Goal: Task Accomplishment & Management: Use online tool/utility

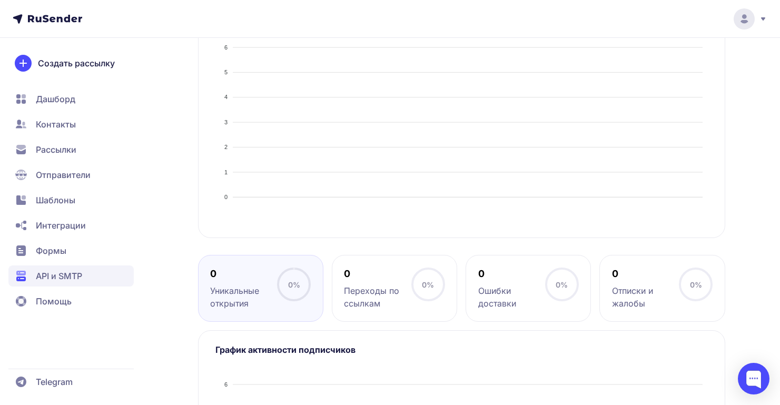
scroll to position [309, 0]
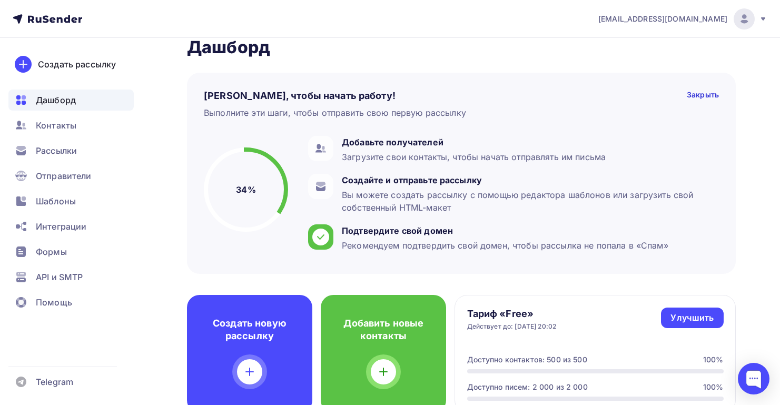
scroll to position [23, 0]
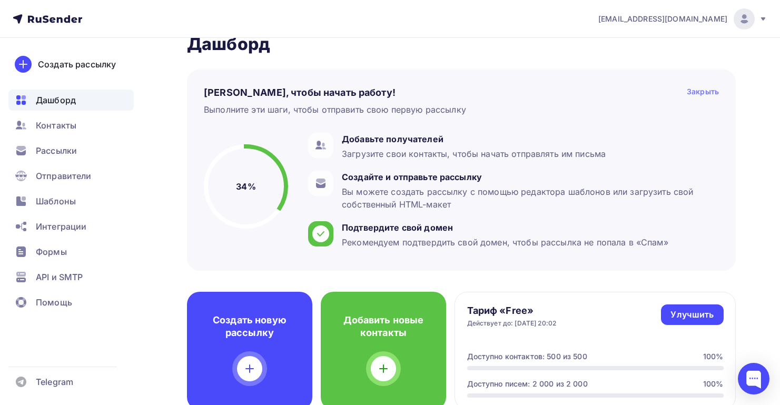
click at [704, 92] on div "Закрыть" at bounding box center [703, 92] width 32 height 13
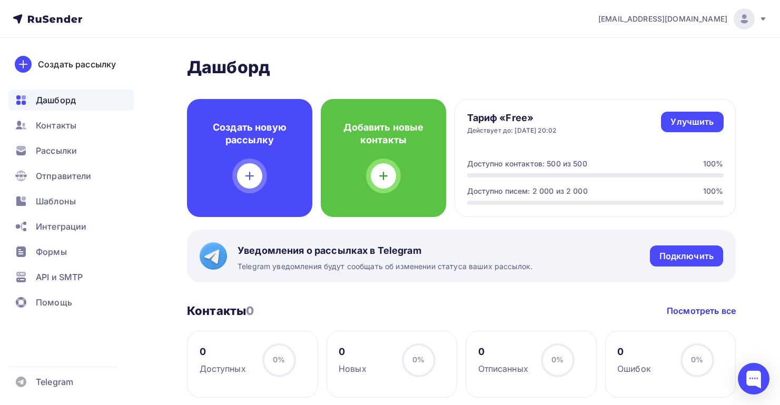
scroll to position [0, 0]
click at [73, 281] on span "API и SMTP" at bounding box center [59, 277] width 47 height 13
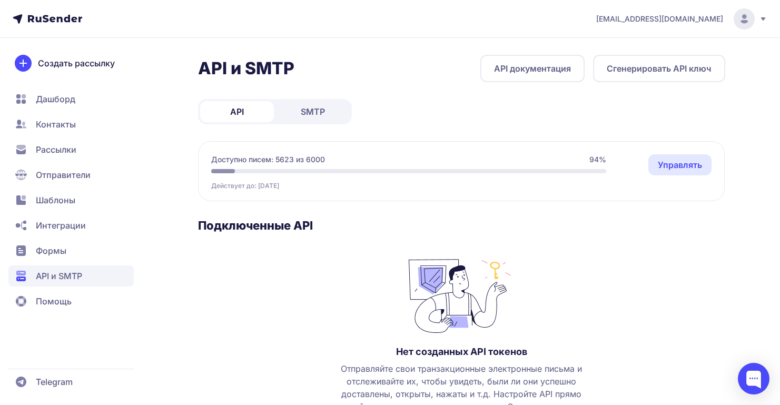
click at [321, 115] on span "SMTP" at bounding box center [313, 111] width 24 height 13
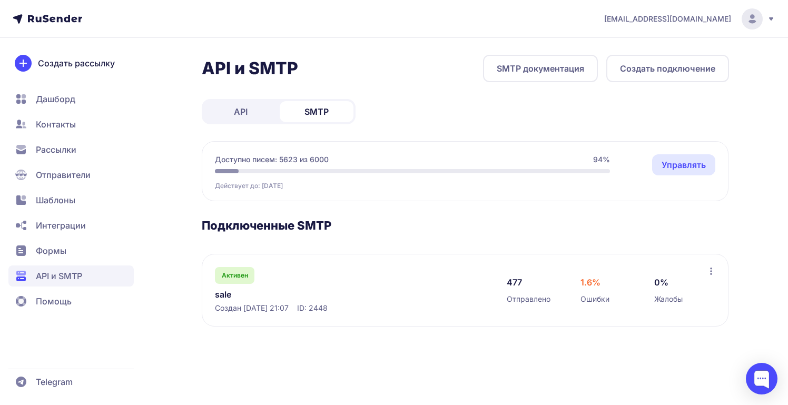
click at [220, 295] on link "sale" at bounding box center [323, 294] width 216 height 13
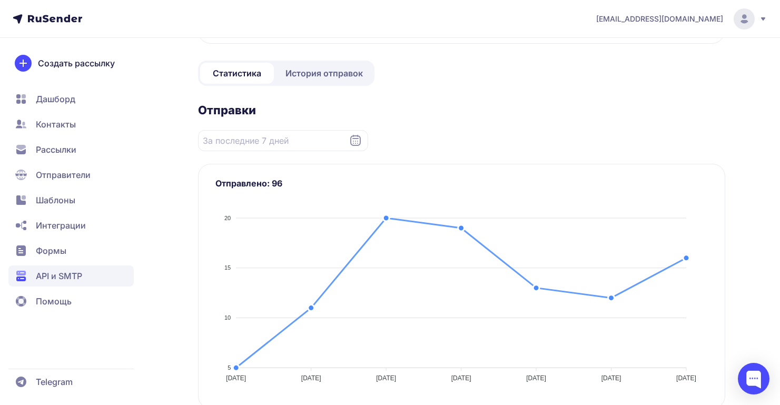
scroll to position [119, 0]
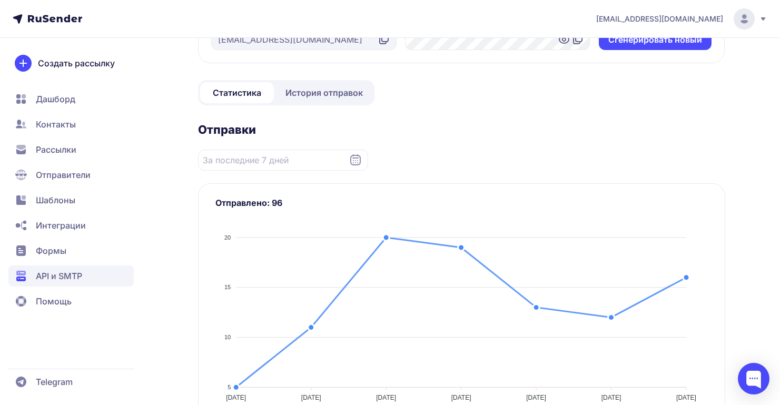
click at [324, 92] on span "История отправок" at bounding box center [323, 92] width 77 height 13
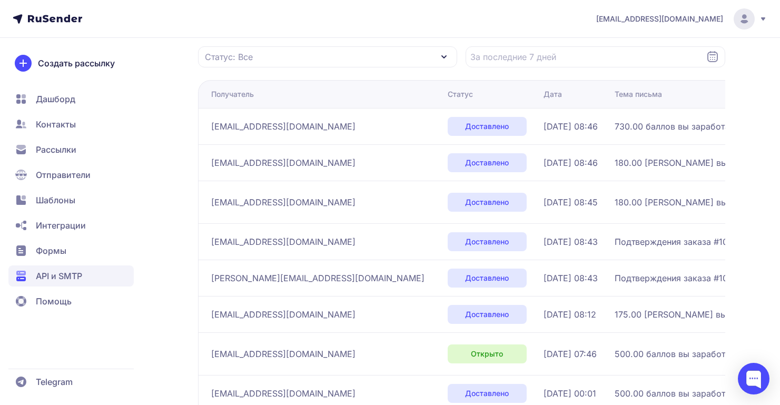
scroll to position [143, 0]
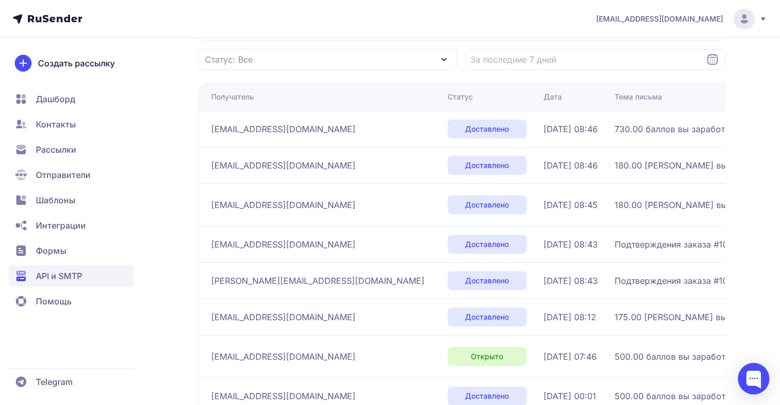
click at [309, 355] on span "didyk200685@gmail.com" at bounding box center [283, 356] width 144 height 13
drag, startPoint x: 313, startPoint y: 357, endPoint x: 209, endPoint y: 358, distance: 104.8
click at [209, 358] on td "didyk200685@gmail.com" at bounding box center [320, 356] width 245 height 43
copy span "didyk200685@gmail.com"
